Goal: Find contact information: Find contact information

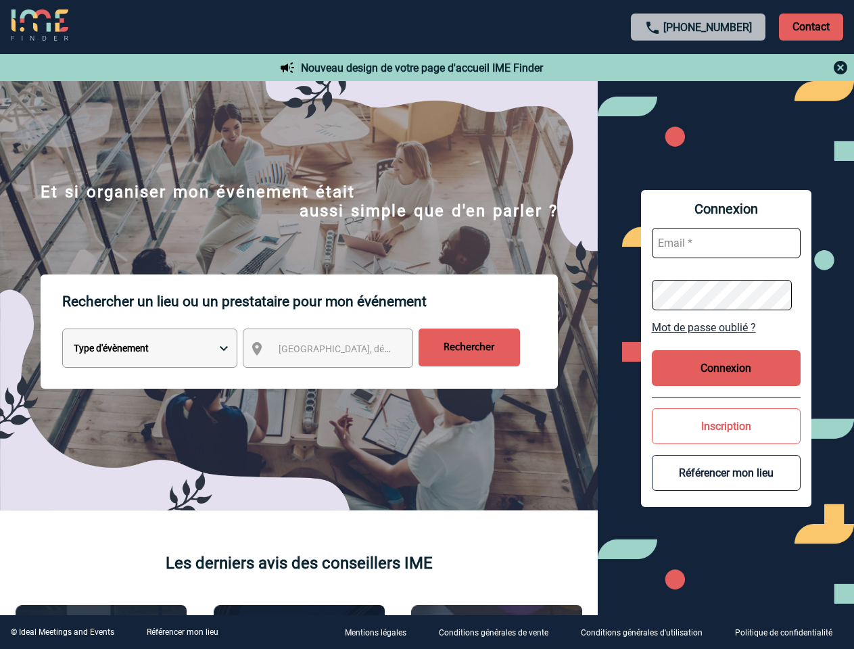
click at [427, 325] on p "Rechercher un lieu ou un prestataire pour mon événement" at bounding box center [310, 302] width 496 height 54
click at [811, 26] on p "Contact" at bounding box center [811, 27] width 64 height 27
click at [699, 68] on body "[PHONE_NUMBER] Contact Contact Nouveau design de votre page d'accueil IME Finde…" at bounding box center [427, 324] width 854 height 649
click at [340, 351] on div at bounding box center [427, 324] width 854 height 649
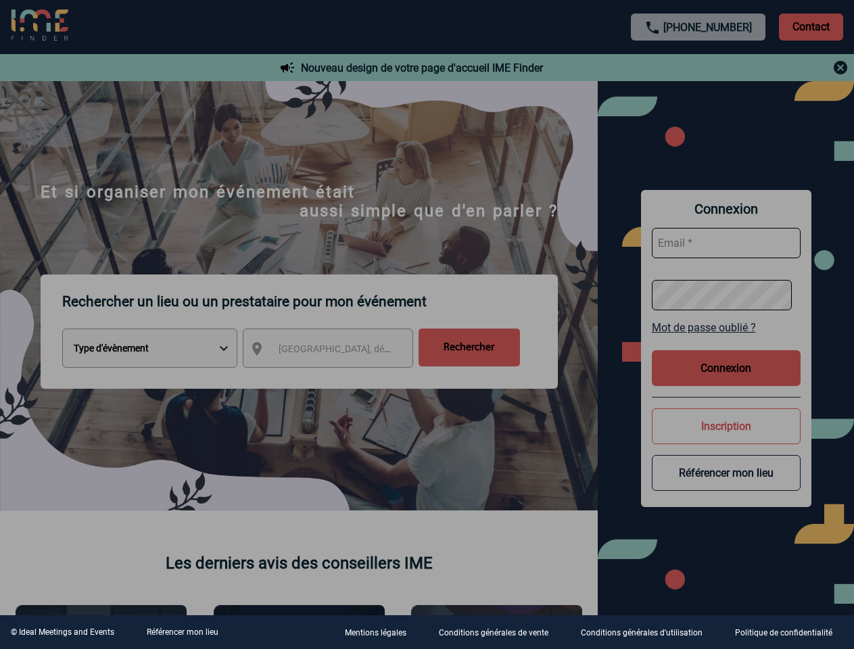
click at [726, 327] on div at bounding box center [427, 324] width 854 height 649
click at [726, 368] on div at bounding box center [427, 324] width 854 height 649
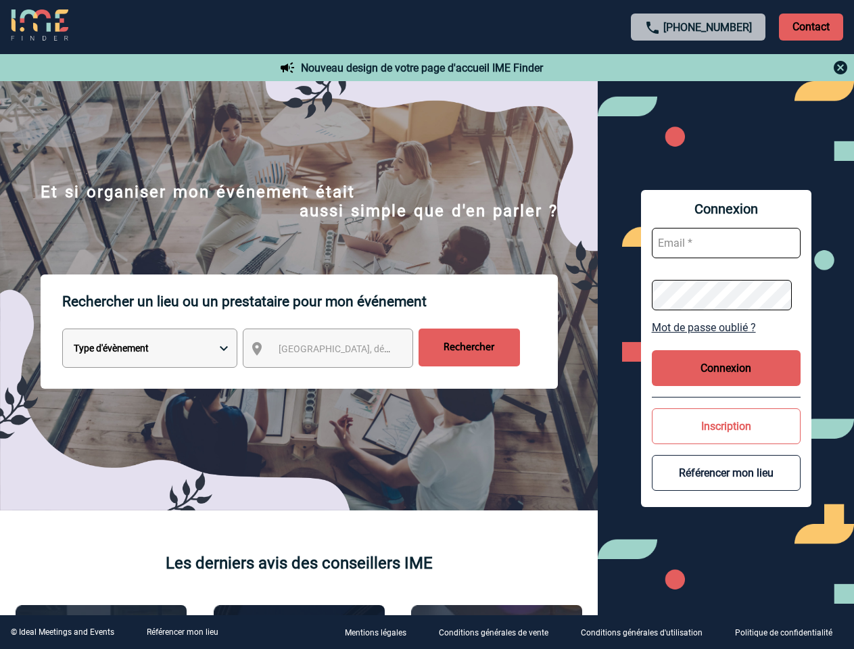
click at [726, 426] on button "Inscription" at bounding box center [726, 426] width 149 height 36
click at [726, 473] on button "Référencer mon lieu" at bounding box center [726, 473] width 149 height 36
click at [182, 632] on link "Référencer mon lieu" at bounding box center [183, 632] width 72 height 9
